Goal: Information Seeking & Learning: Learn about a topic

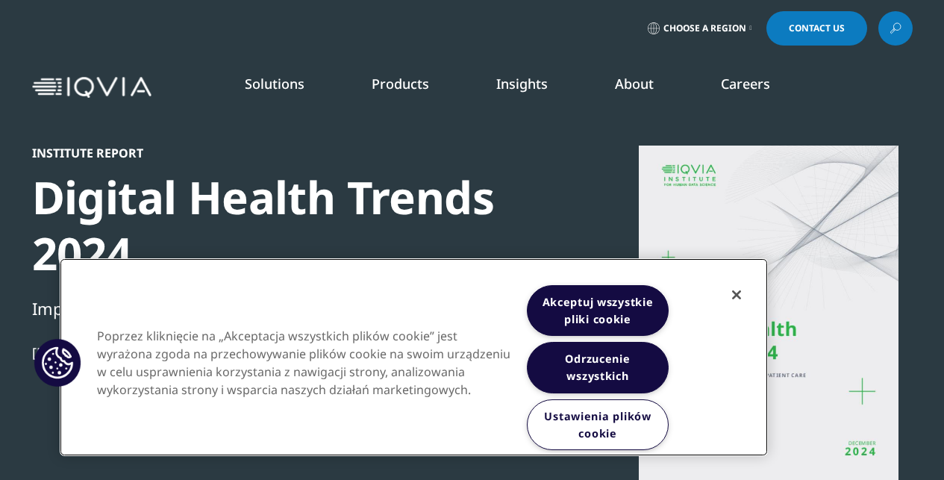
scroll to position [824, 880]
click at [740, 295] on button "Zamknięcie" at bounding box center [736, 294] width 33 height 33
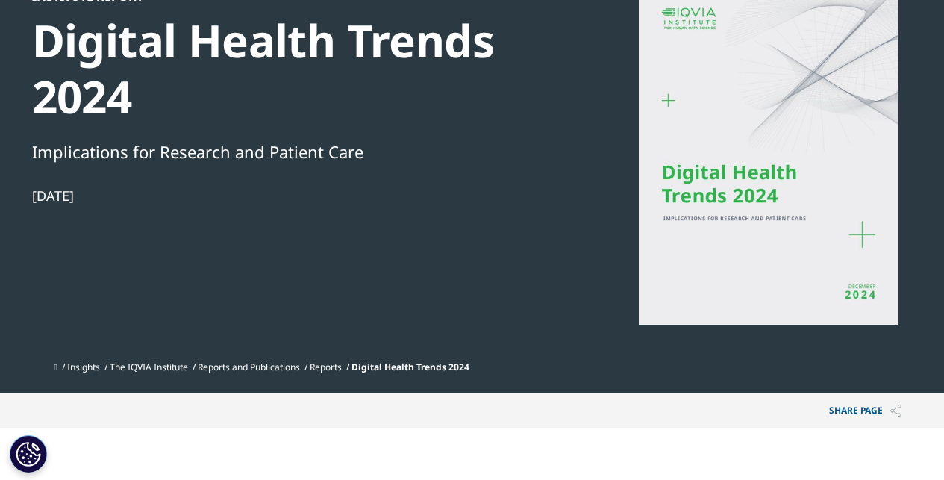
scroll to position [151, 0]
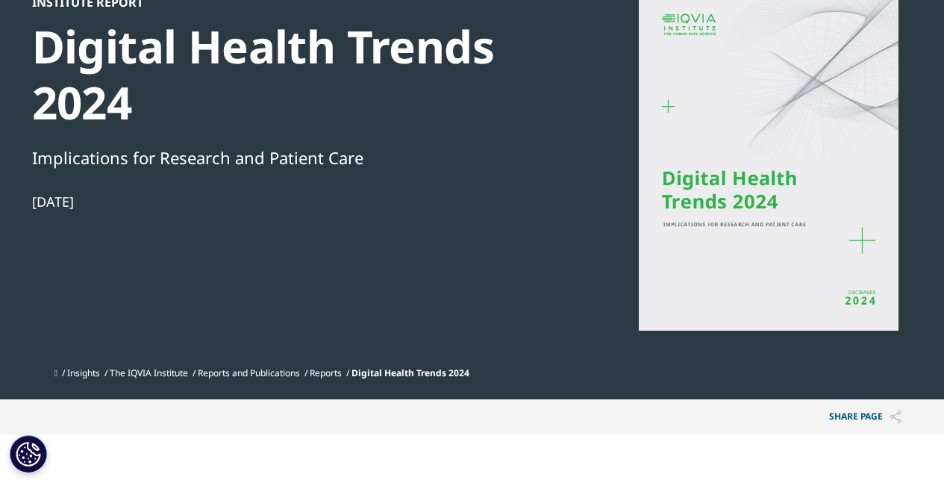
click at [683, 156] on div at bounding box center [768, 163] width 288 height 336
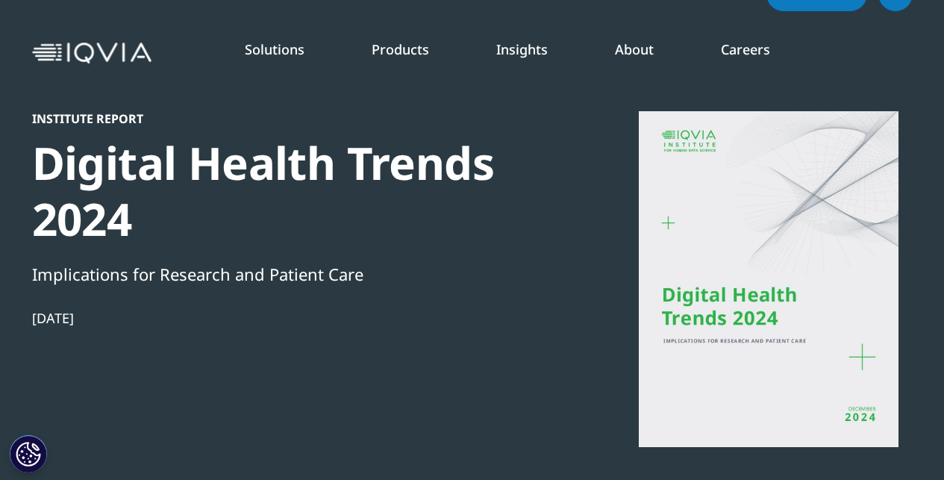
scroll to position [37, 0]
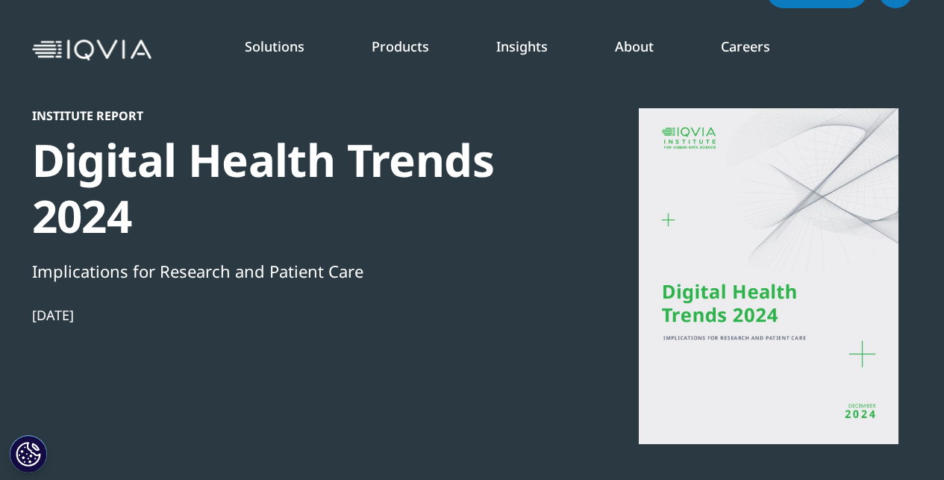
click at [715, 193] on div at bounding box center [768, 276] width 288 height 336
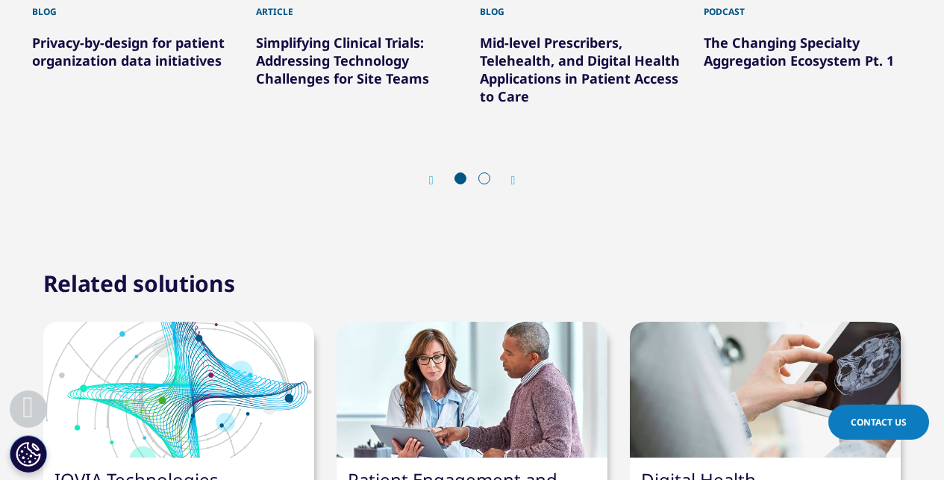
scroll to position [6763, 0]
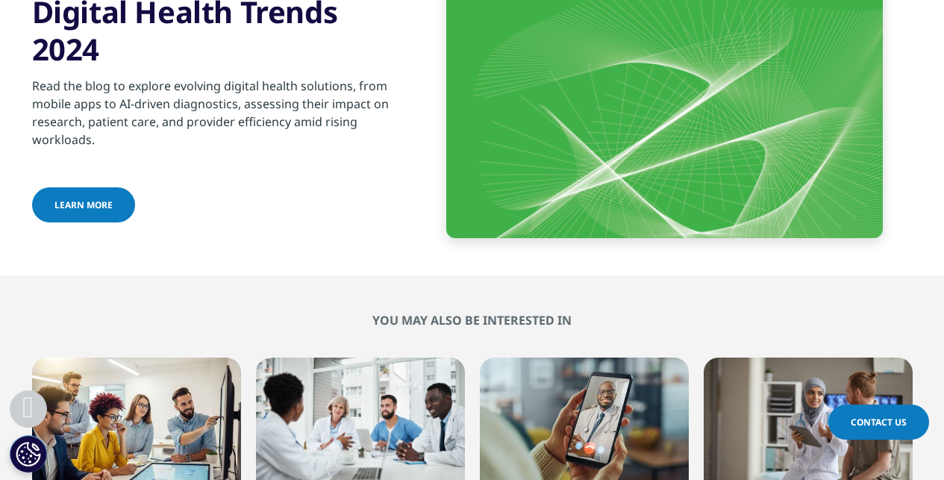
click at [100, 197] on link "Learn more" at bounding box center [83, 204] width 103 height 35
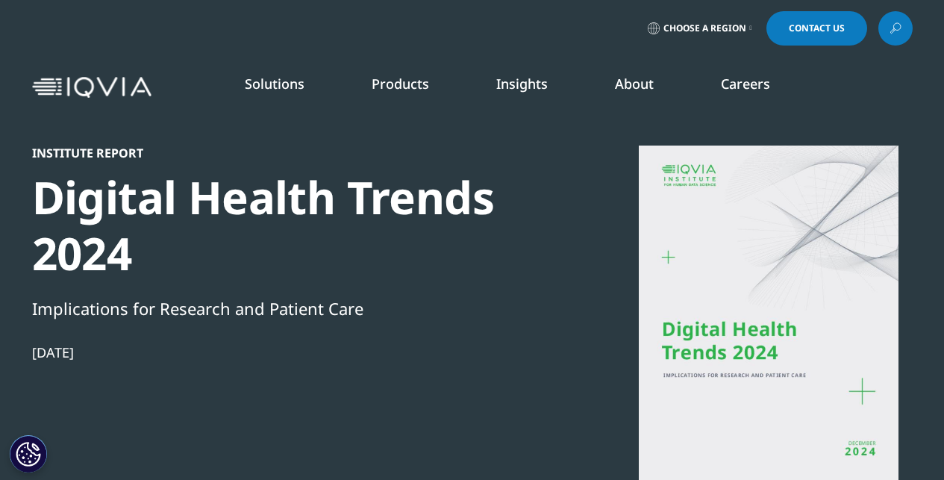
scroll to position [5, 0]
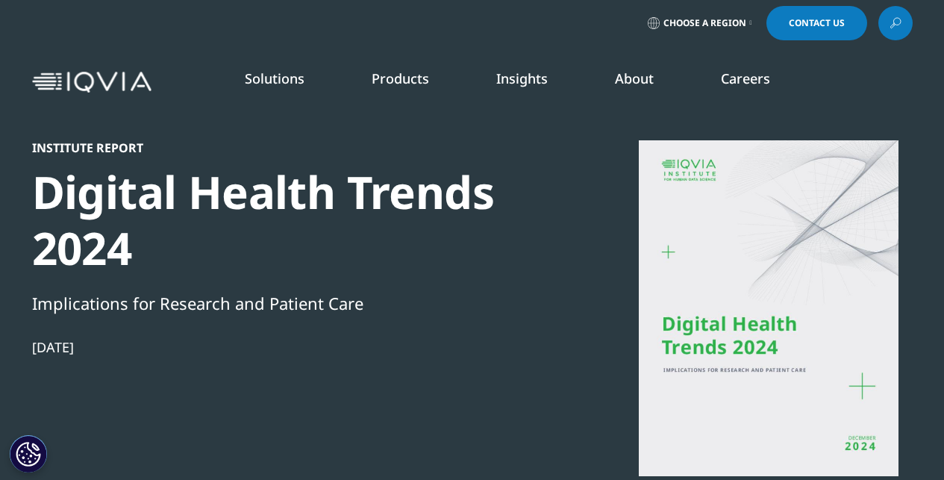
click at [774, 245] on div at bounding box center [768, 308] width 288 height 336
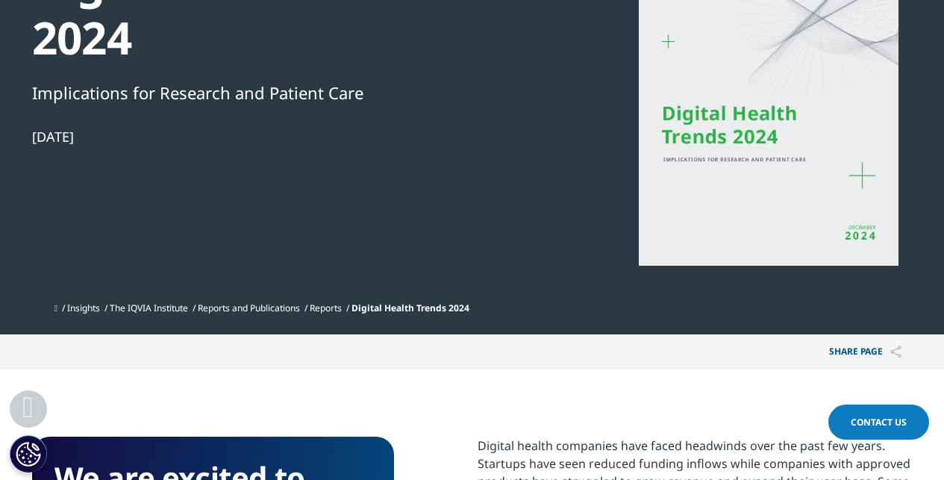
scroll to position [261, 0]
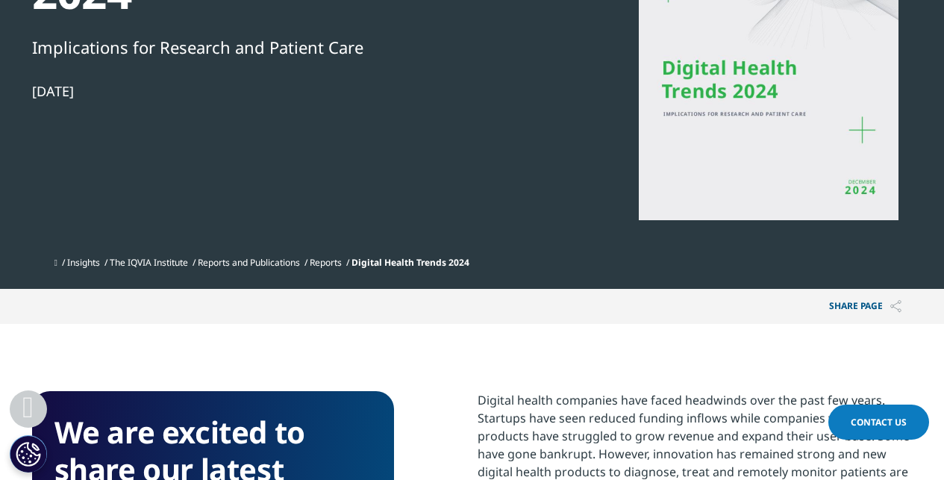
click at [271, 258] on link "Reports and Publications" at bounding box center [249, 262] width 102 height 13
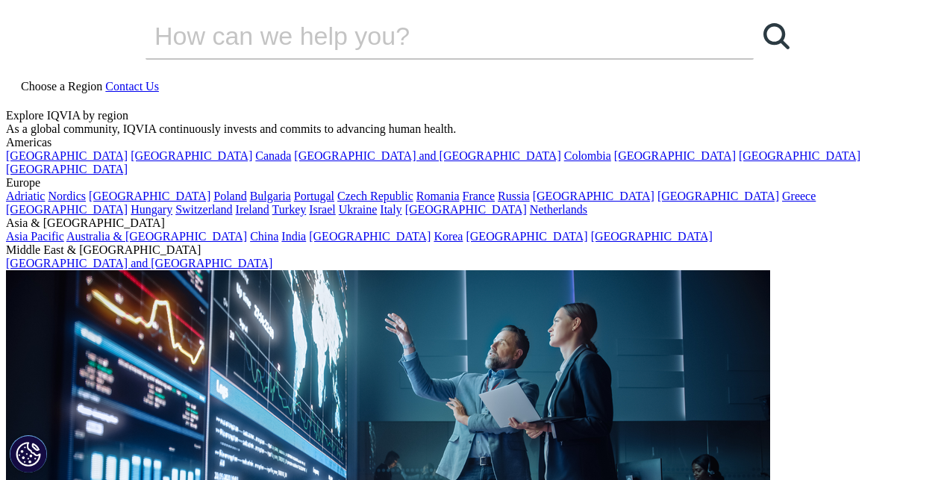
click at [468, 78] on div "Choose a Region Contact Us" at bounding box center [472, 93] width 932 height 31
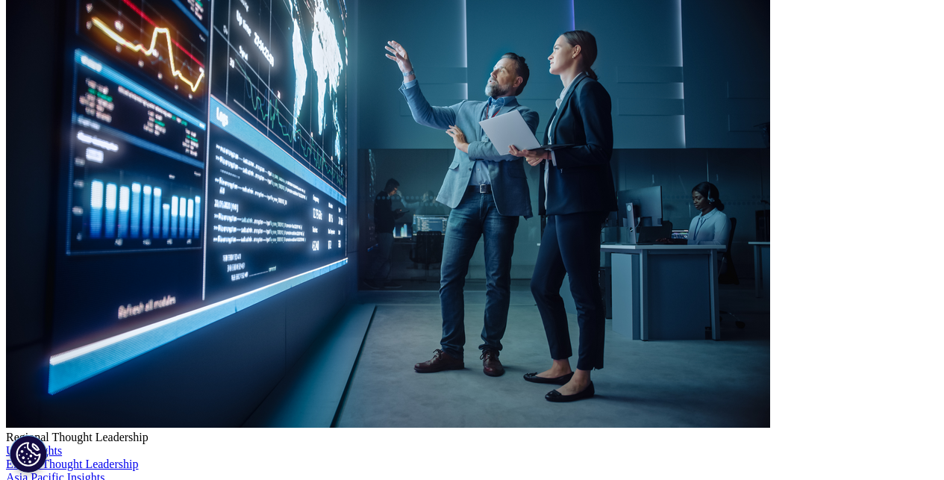
scroll to position [273, 0]
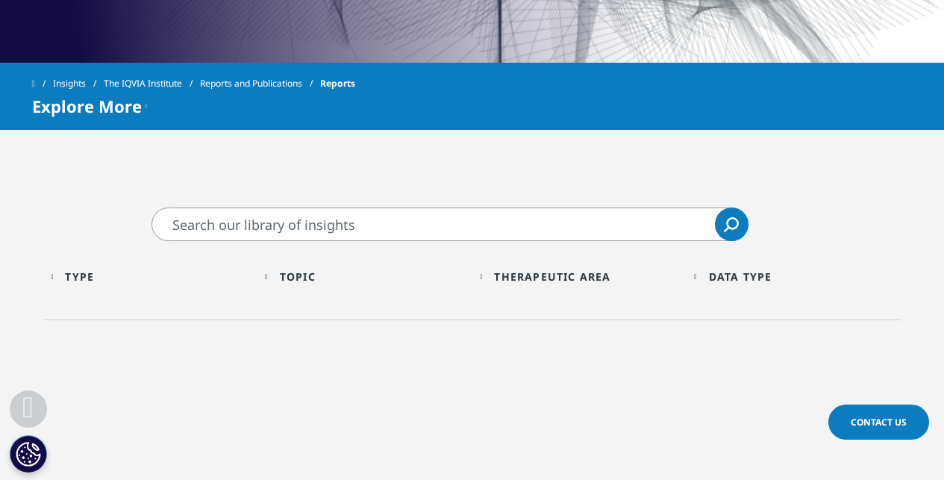
scroll to position [609, 0]
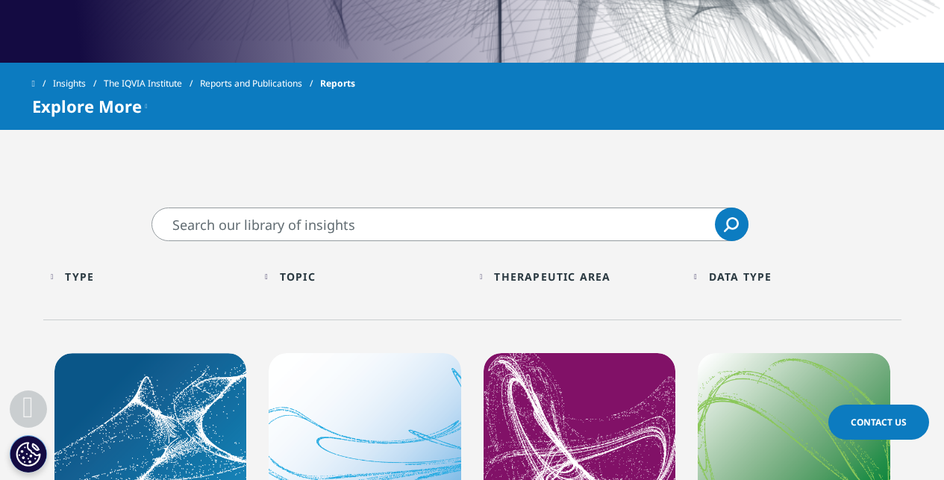
click at [307, 269] on div "Topic Loading Clear Or/And Operator" at bounding box center [365, 276] width 200 height 35
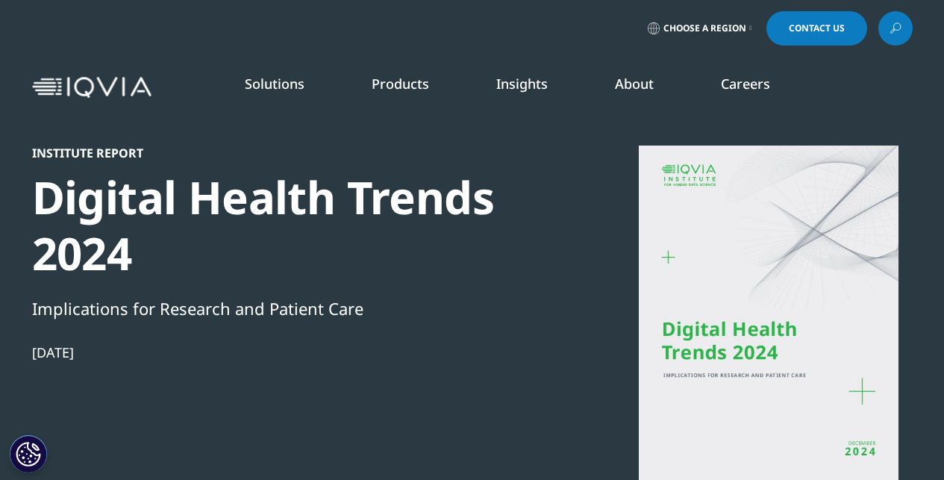
click at [76, 192] on div "Digital Health Trends 2024" at bounding box center [288, 225] width 512 height 112
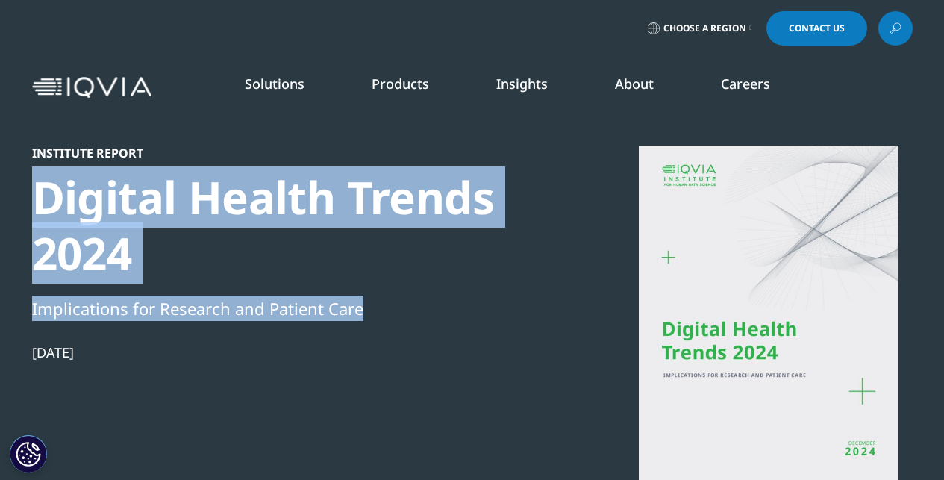
drag, startPoint x: 76, startPoint y: 192, endPoint x: 348, endPoint y: 299, distance: 292.5
click at [349, 299] on div "Institute Report Digital Health Trends 2024 Implications for Research and Patie…" at bounding box center [288, 327] width 512 height 365
copy div "Digital Health Trends 2024 Implications for Research and Patient Care"
